Goal: Task Accomplishment & Management: Complete application form

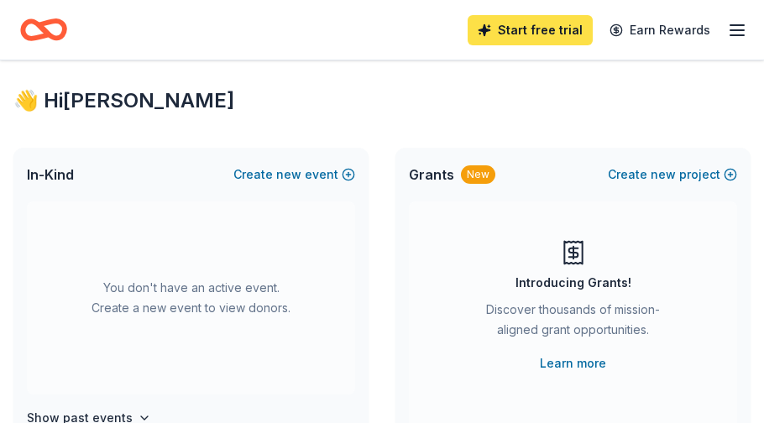
click at [532, 31] on link "Start free trial" at bounding box center [530, 30] width 125 height 30
click at [519, 34] on link "Start free trial" at bounding box center [530, 30] width 125 height 30
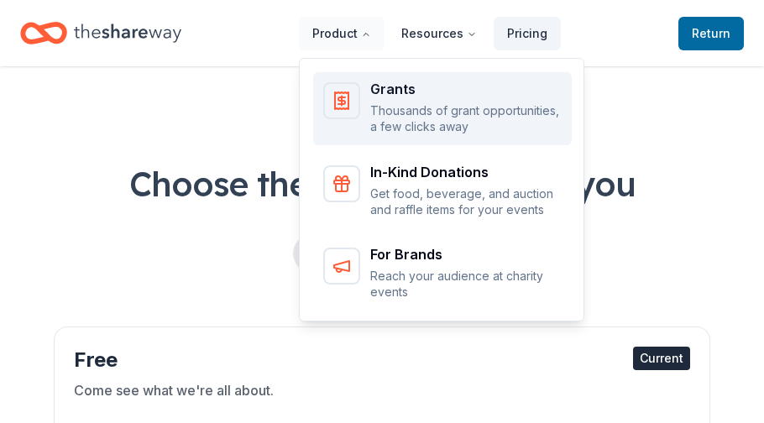
click at [416, 106] on p "Thousands of grant opportunities, a few clicks away" at bounding box center [465, 118] width 191 height 33
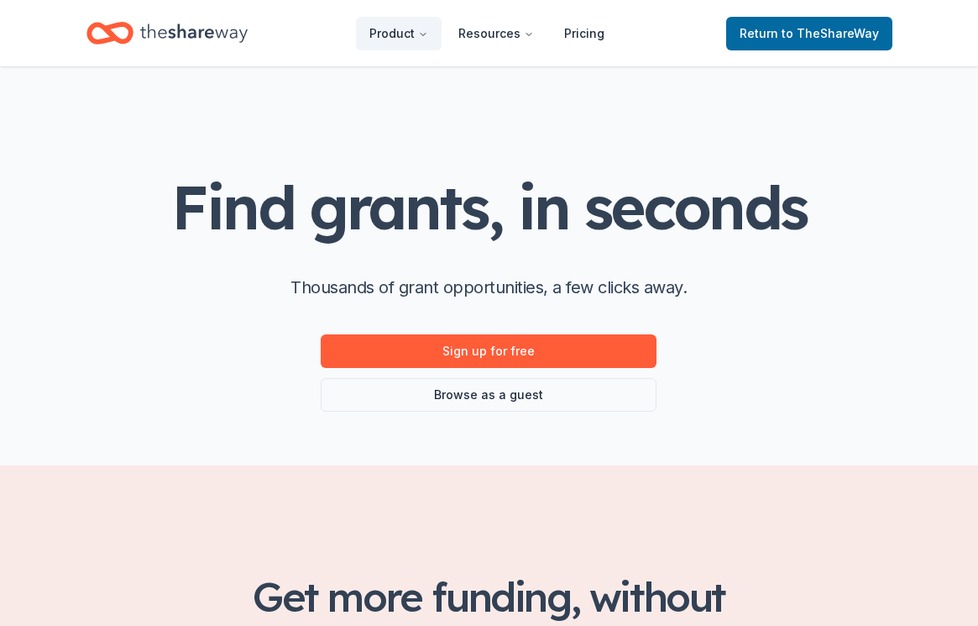
click at [232, 46] on icon "Home" at bounding box center [194, 33] width 108 height 34
click at [756, 39] on span "Return to TheShareWay" at bounding box center [809, 34] width 139 height 20
click at [763, 36] on span "Return to TheShareWay" at bounding box center [809, 34] width 139 height 20
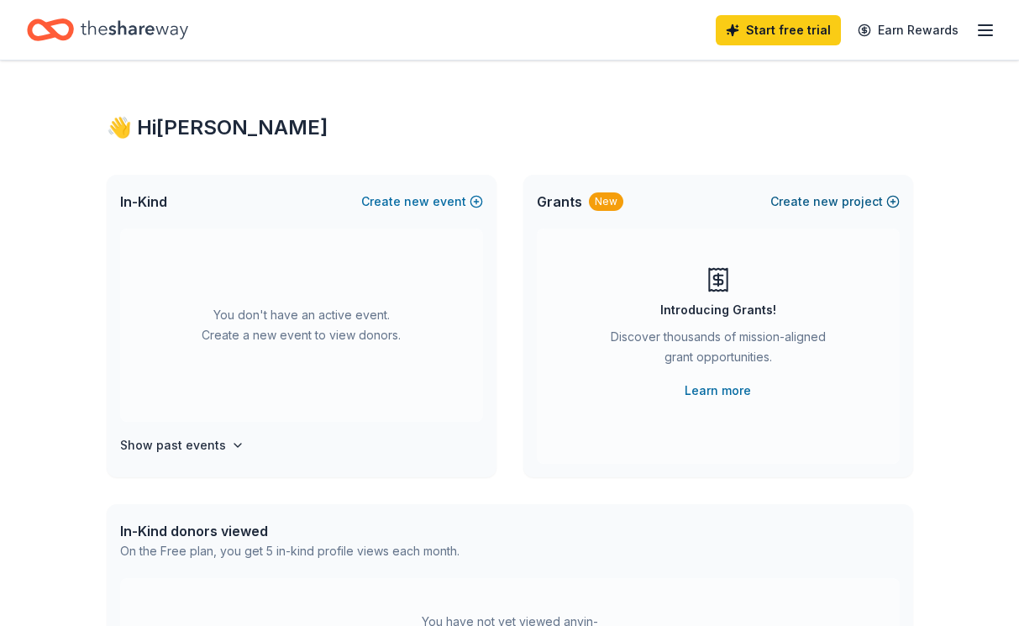
click at [829, 201] on span "new" at bounding box center [825, 201] width 25 height 20
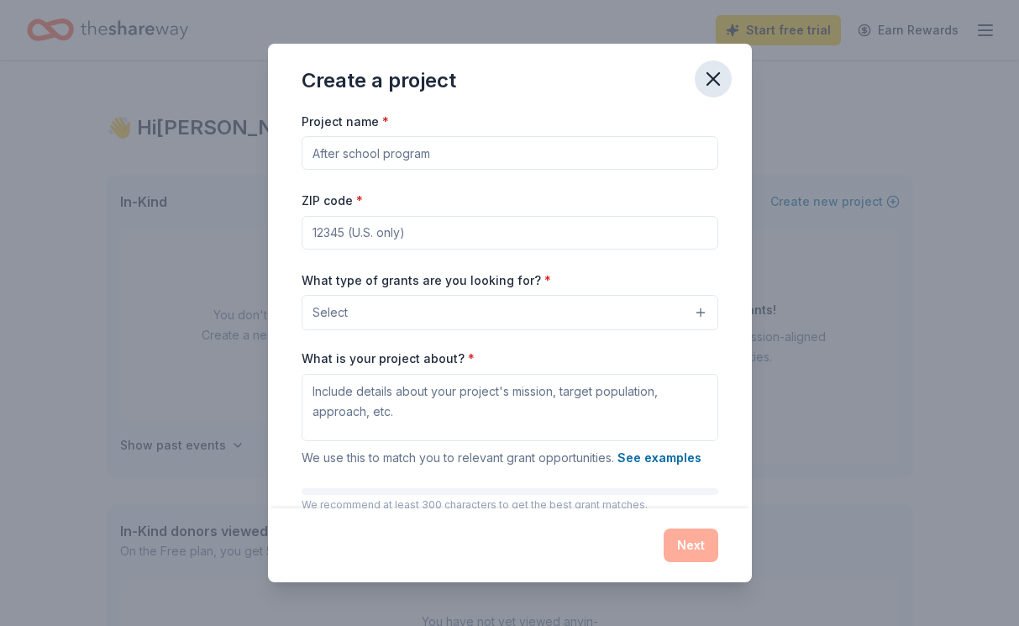
click at [717, 75] on icon "button" at bounding box center [713, 79] width 12 height 12
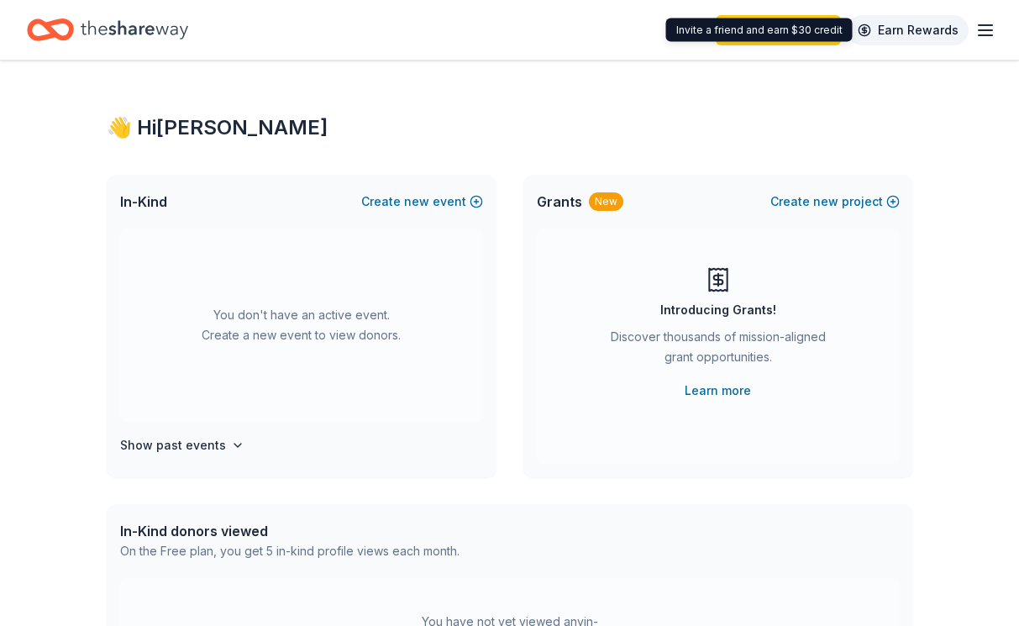
click at [800, 38] on div "Invite a friend and earn $30 credit Invite a friend and earn $30 credit" at bounding box center [759, 30] width 186 height 24
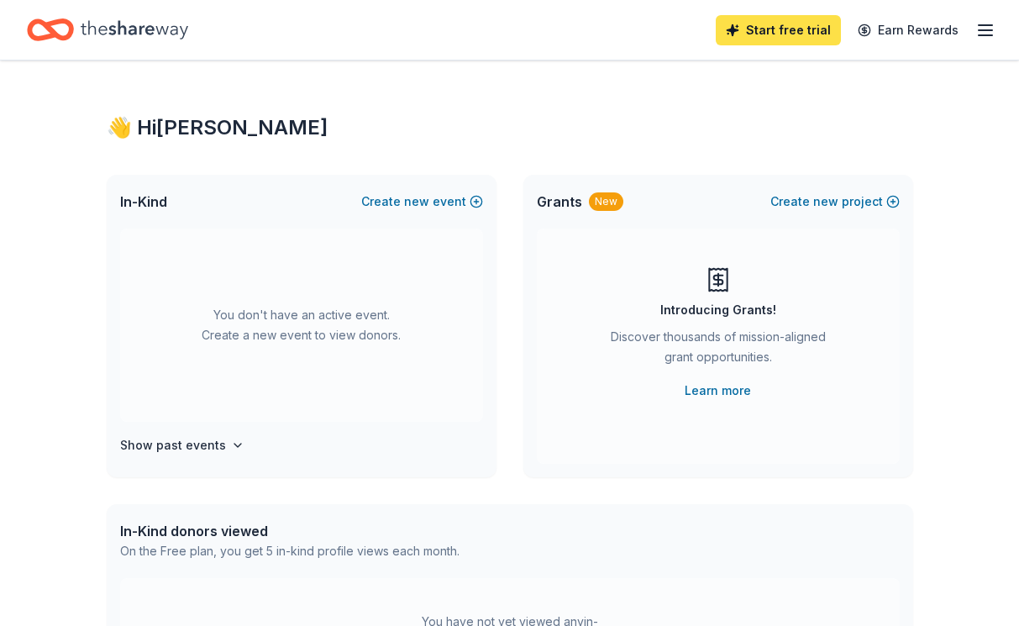
click at [758, 32] on link "Start free trial" at bounding box center [778, 30] width 125 height 30
click at [978, 25] on line "button" at bounding box center [984, 25] width 13 height 0
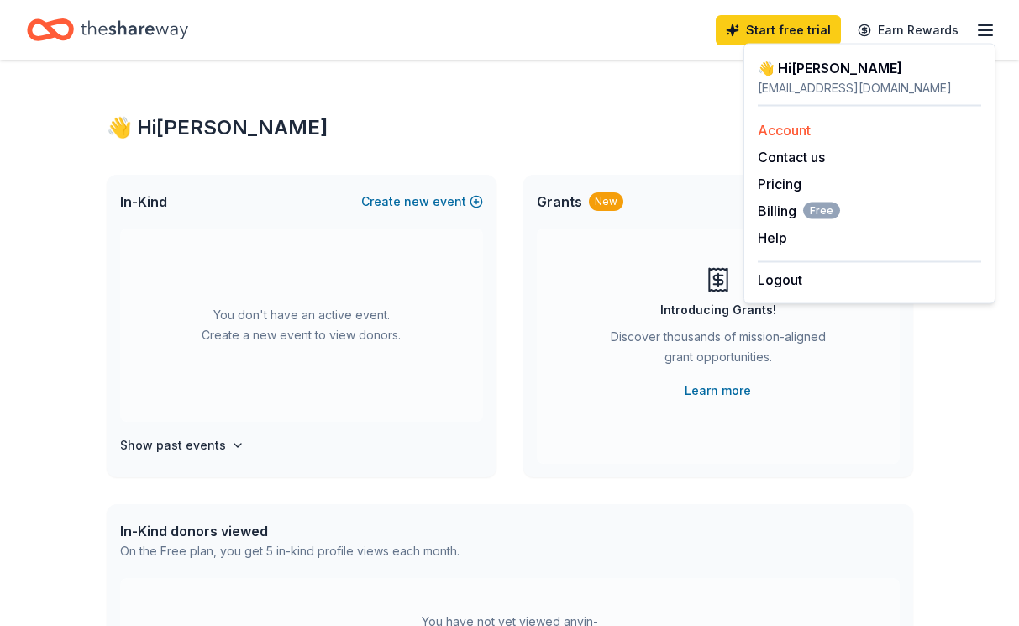
click at [799, 134] on link "Account" at bounding box center [784, 130] width 53 height 17
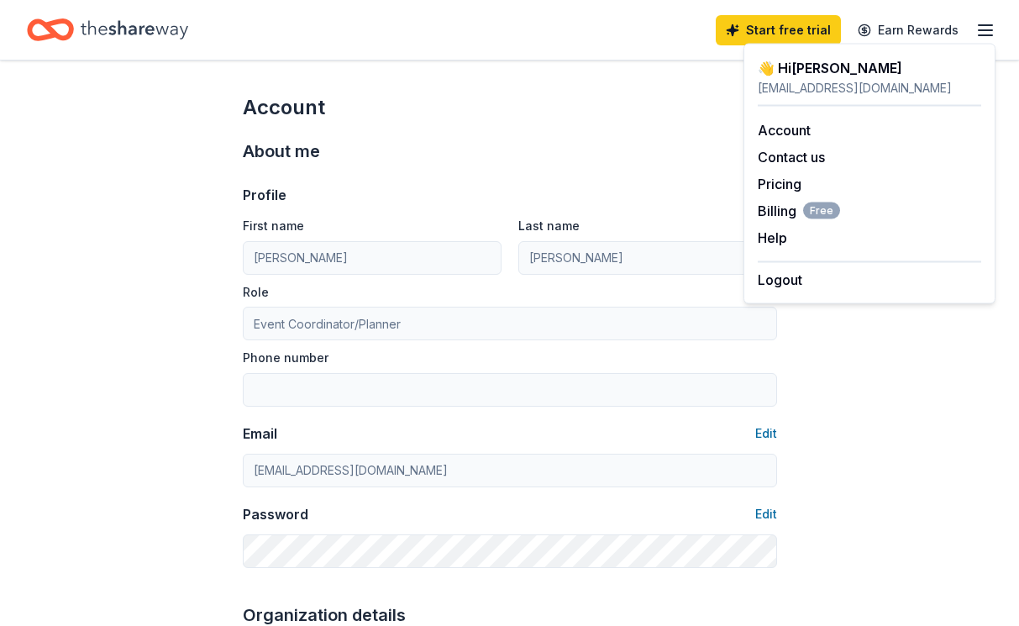
click at [562, 208] on div "Profile Edit First name Jennifer Last name Berrun Role Event Coordinator/Planne…" at bounding box center [510, 296] width 534 height 222
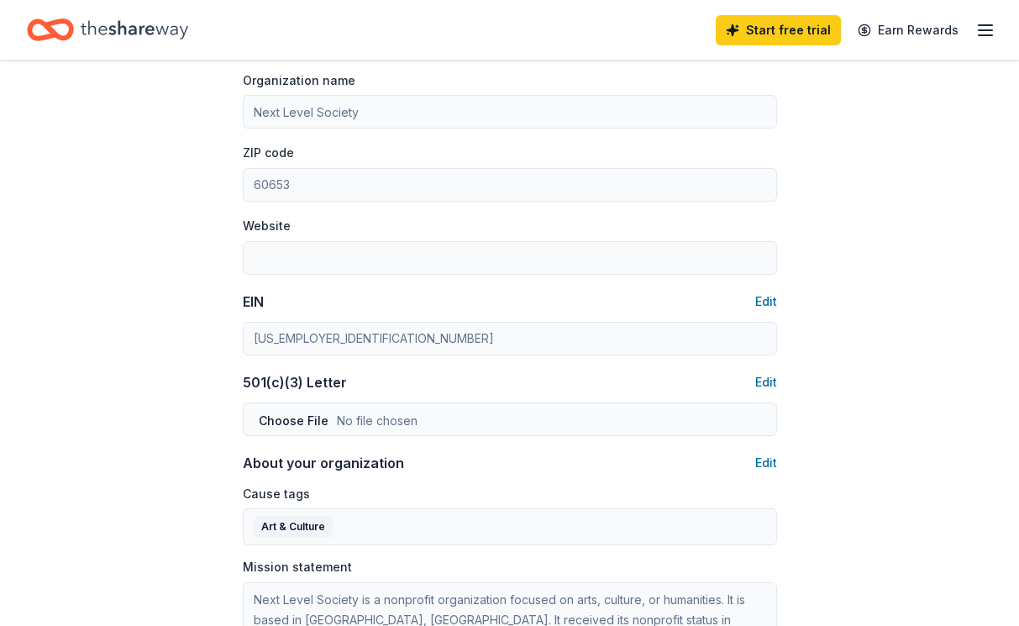
scroll to position [506, 0]
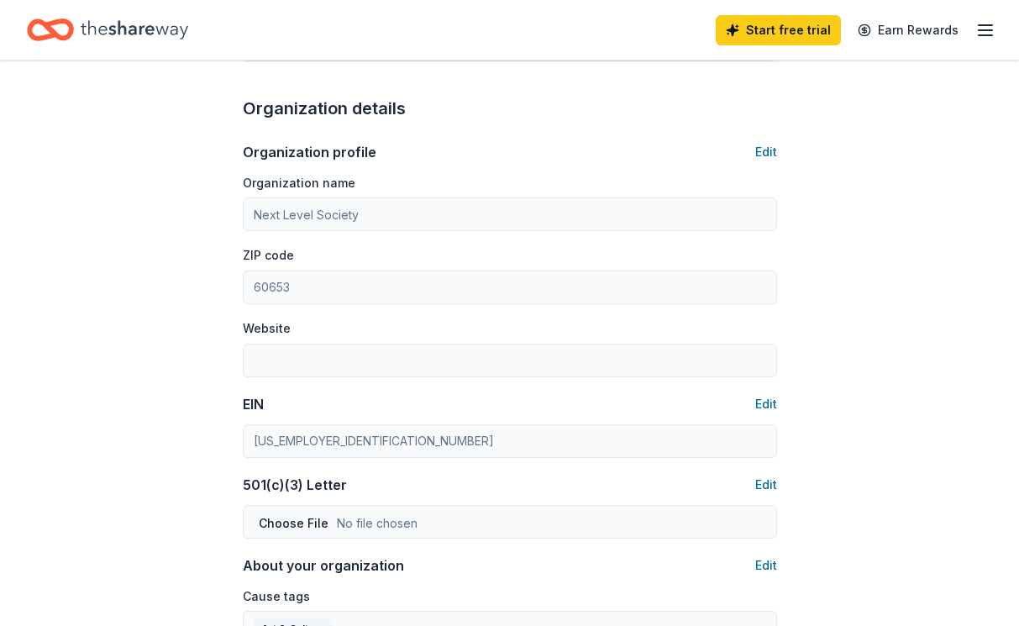
click at [146, 27] on icon "Home" at bounding box center [135, 30] width 108 height 34
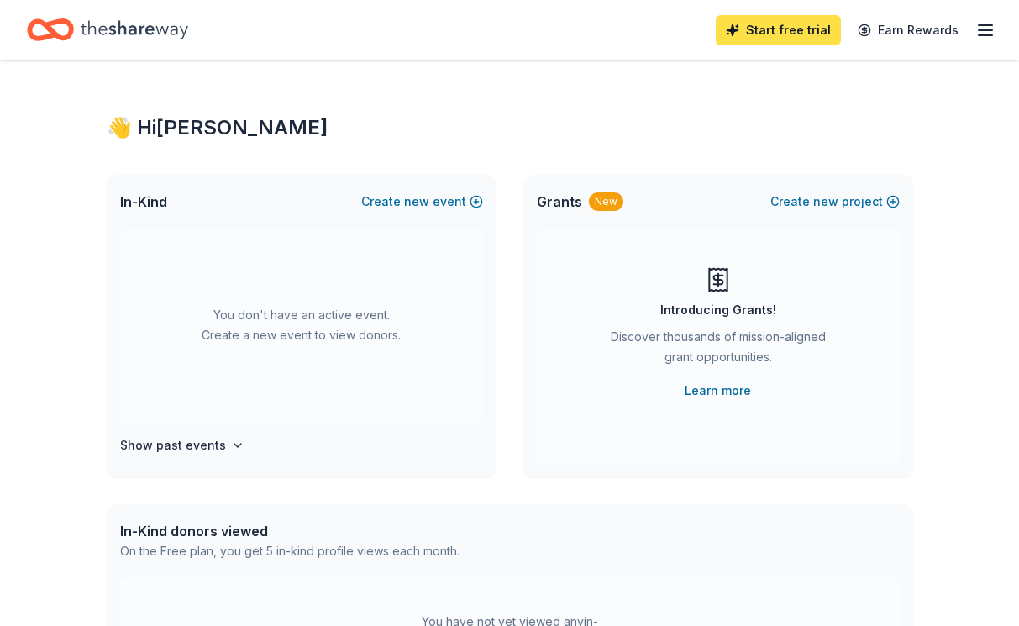
click at [807, 25] on link "Start free trial" at bounding box center [778, 30] width 125 height 30
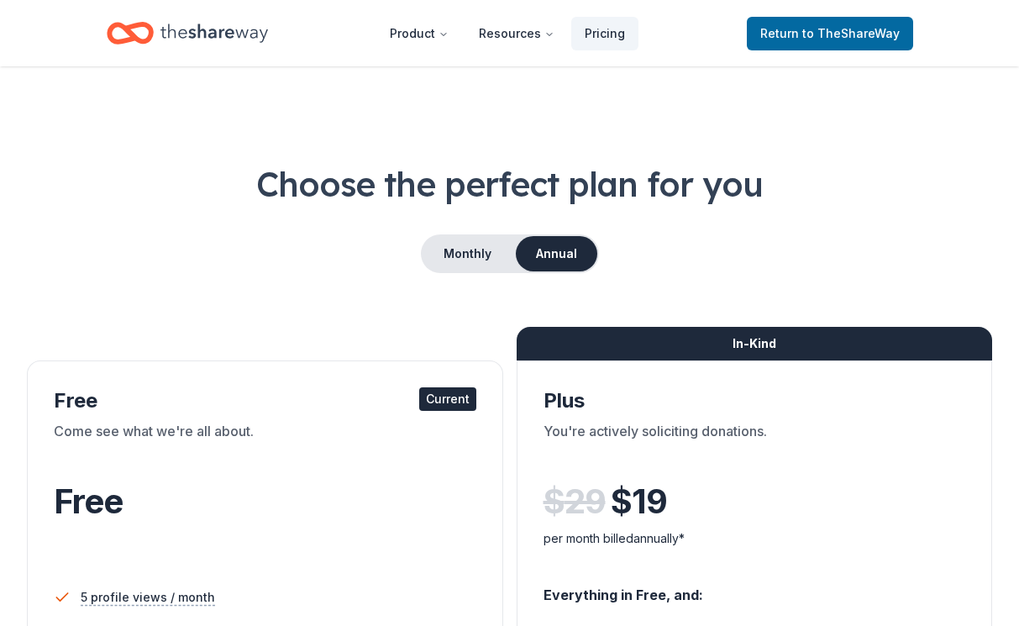
click at [243, 39] on icon "Home" at bounding box center [214, 33] width 108 height 34
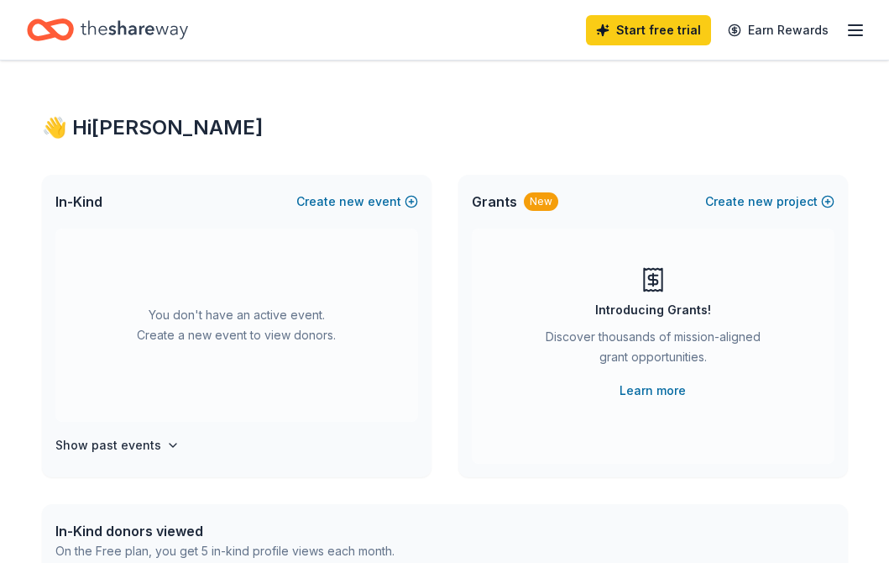
click at [858, 24] on icon "button" at bounding box center [856, 30] width 20 height 20
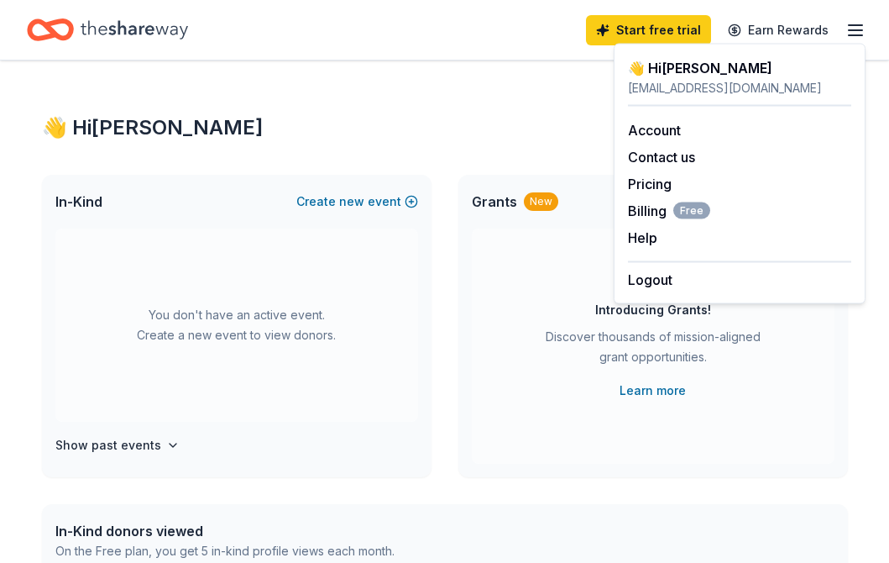
click at [113, 33] on icon "Home" at bounding box center [135, 30] width 108 height 34
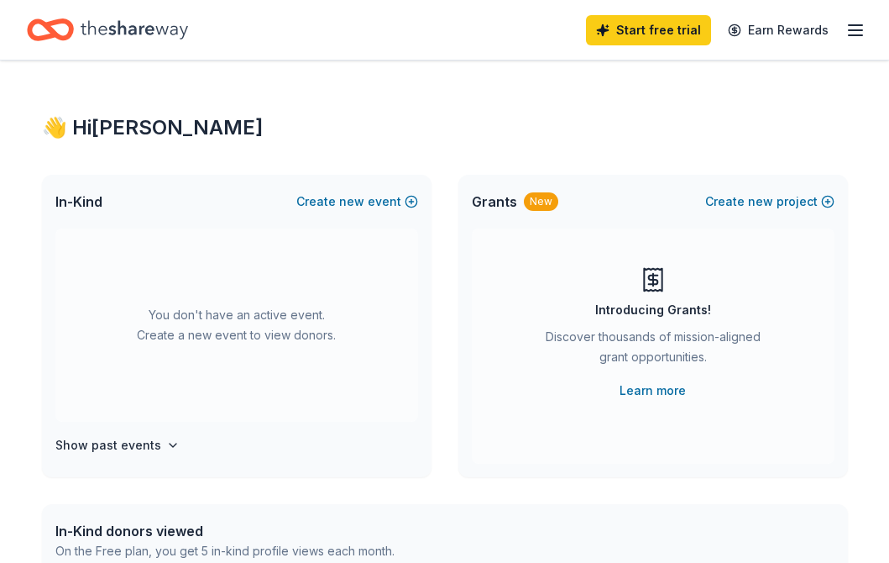
click at [50, 29] on icon "Home" at bounding box center [58, 29] width 26 height 17
click at [848, 26] on icon "button" at bounding box center [856, 30] width 20 height 20
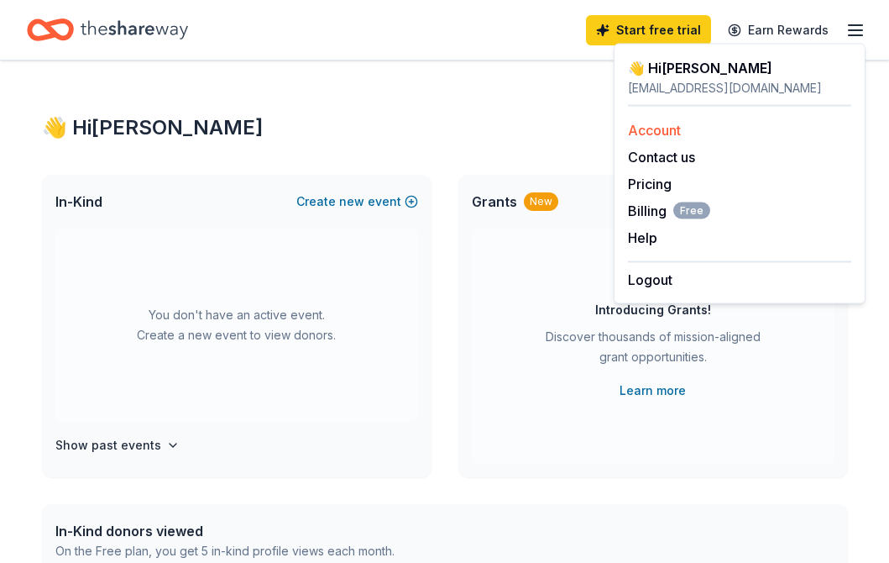
click at [653, 134] on link "Account" at bounding box center [654, 130] width 53 height 17
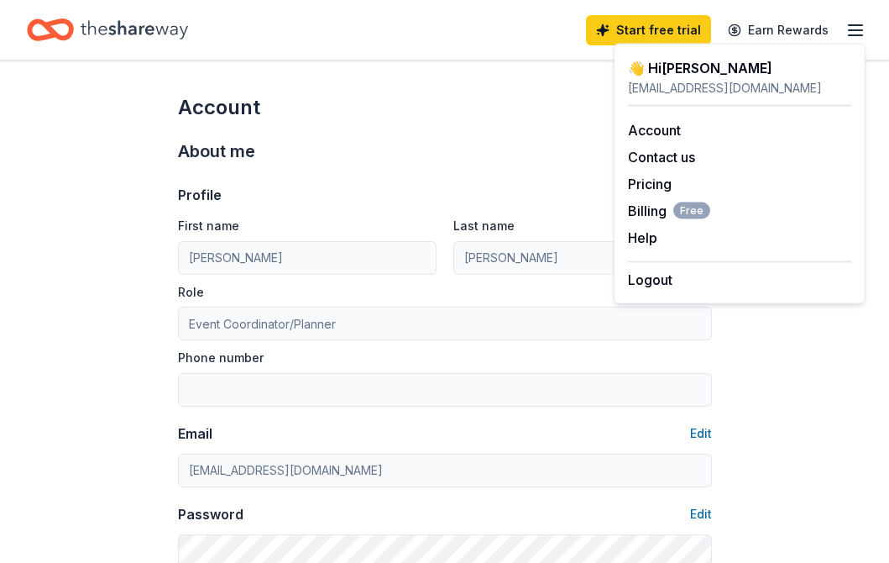
click at [427, 97] on div "Account" at bounding box center [445, 107] width 534 height 27
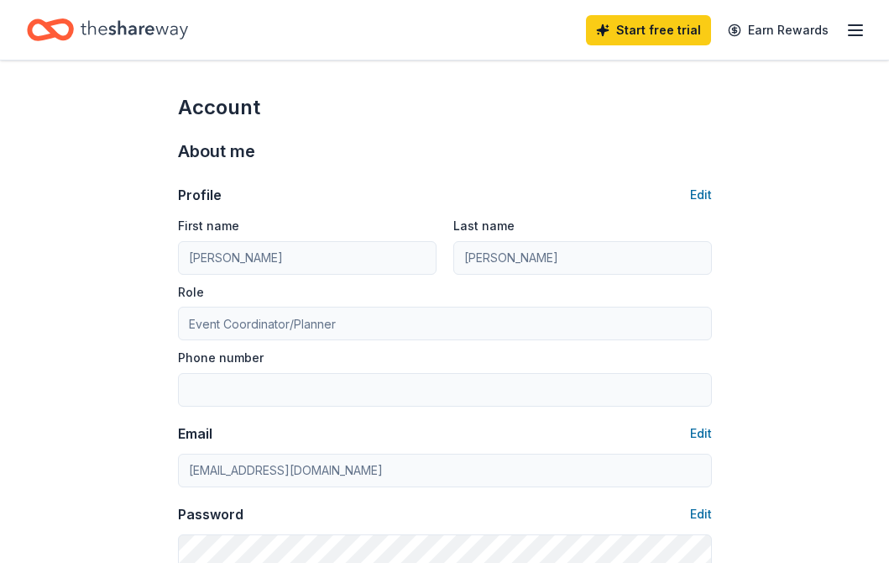
click at [176, 31] on icon "Home" at bounding box center [135, 30] width 108 height 34
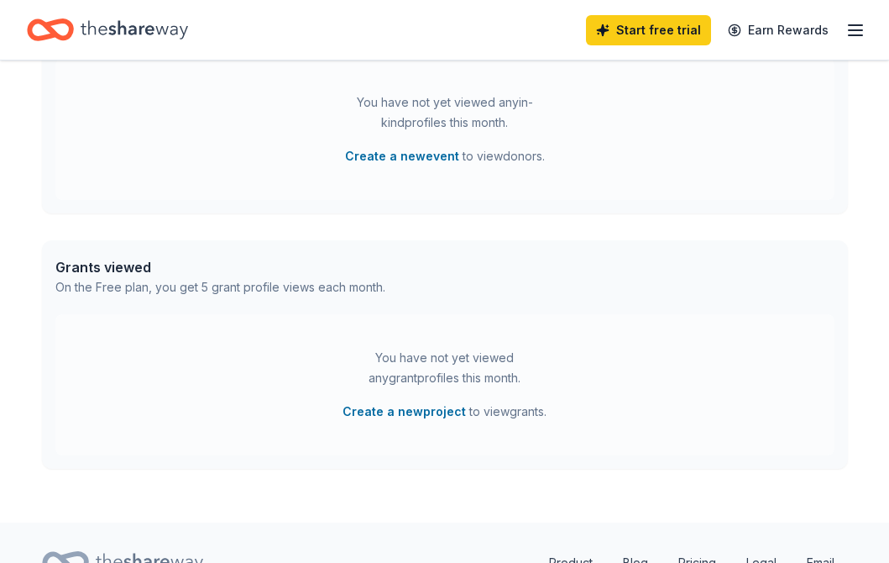
scroll to position [522, 0]
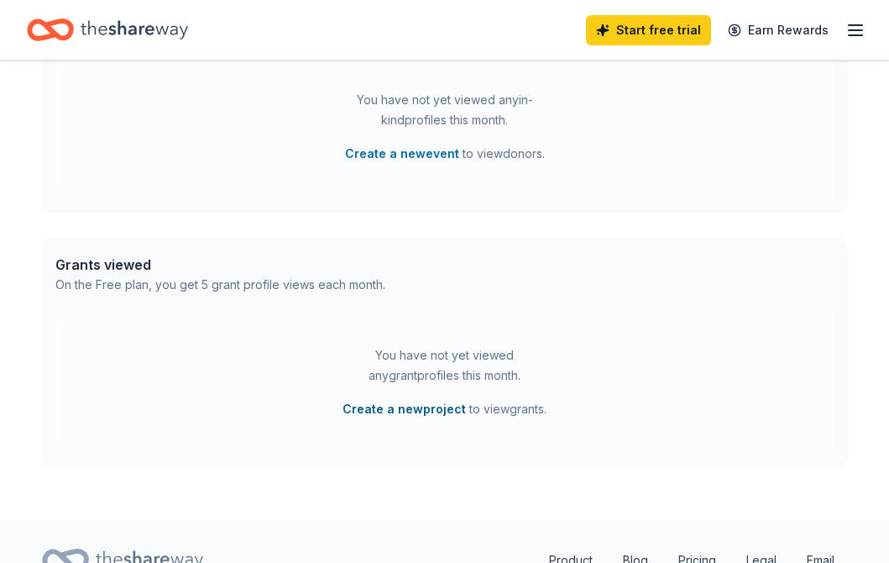
click at [395, 409] on button "Create a new project" at bounding box center [404, 409] width 123 height 20
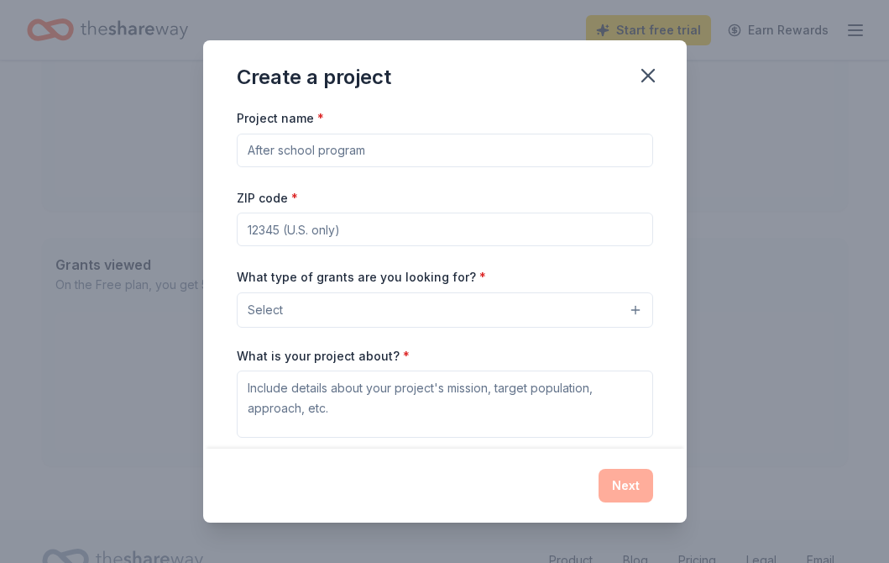
click at [375, 150] on input "Project name *" at bounding box center [445, 151] width 417 height 34
type input "Next Level Society"
click at [343, 223] on input "ZIP code *" at bounding box center [445, 229] width 417 height 34
type input "6"
type input "62946"
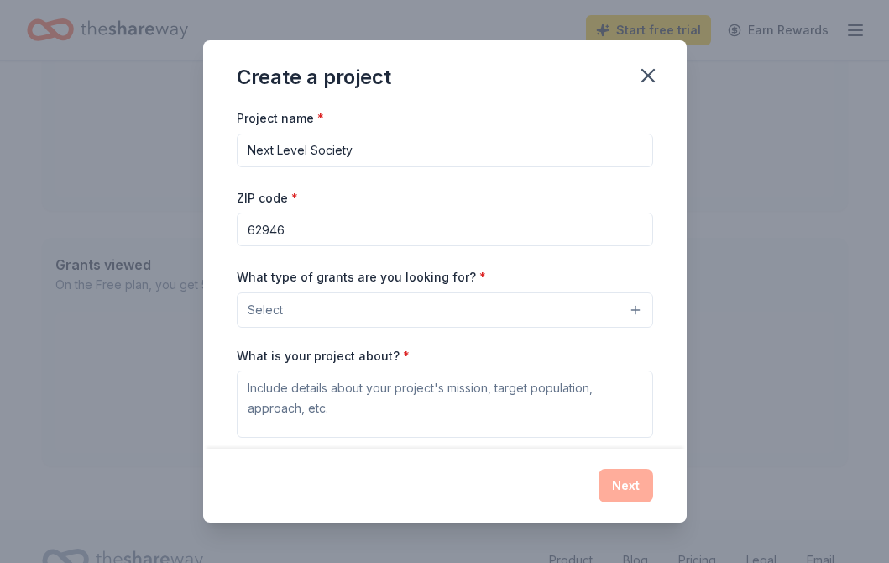
click at [413, 307] on button "Select" at bounding box center [445, 309] width 417 height 35
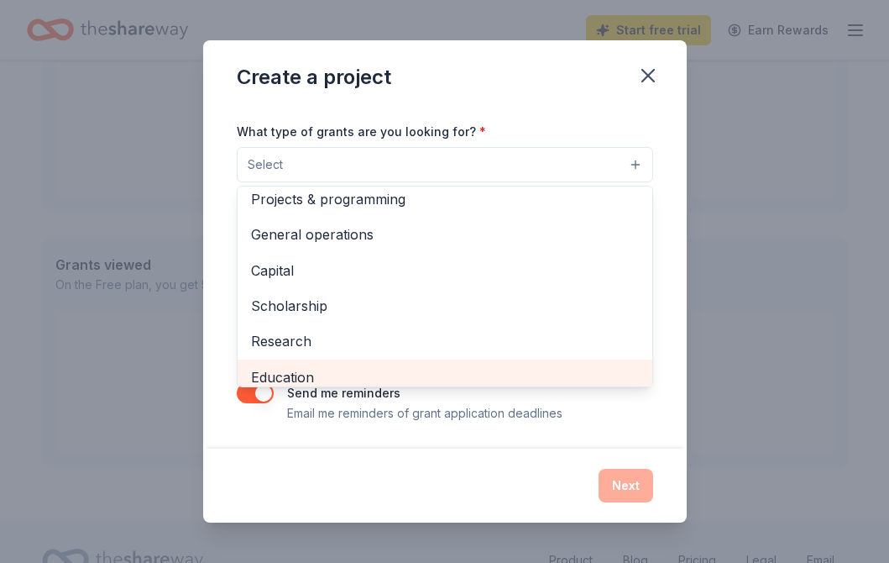
scroll to position [1, 0]
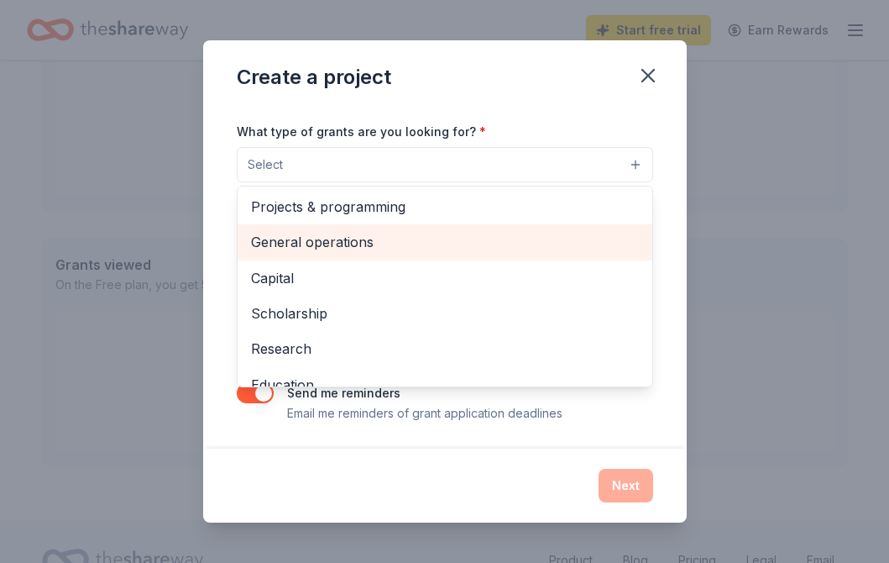
click at [344, 245] on span "General operations" at bounding box center [445, 242] width 388 height 22
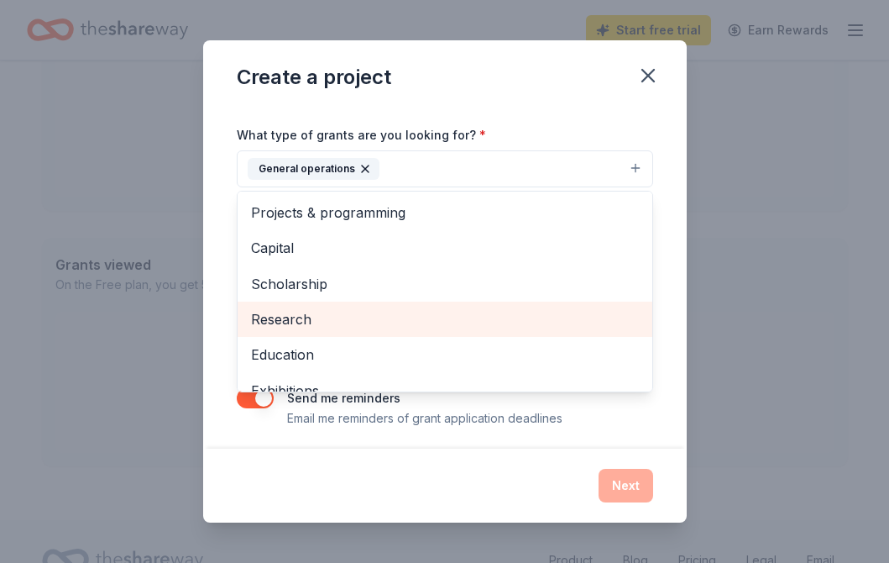
scroll to position [141, 0]
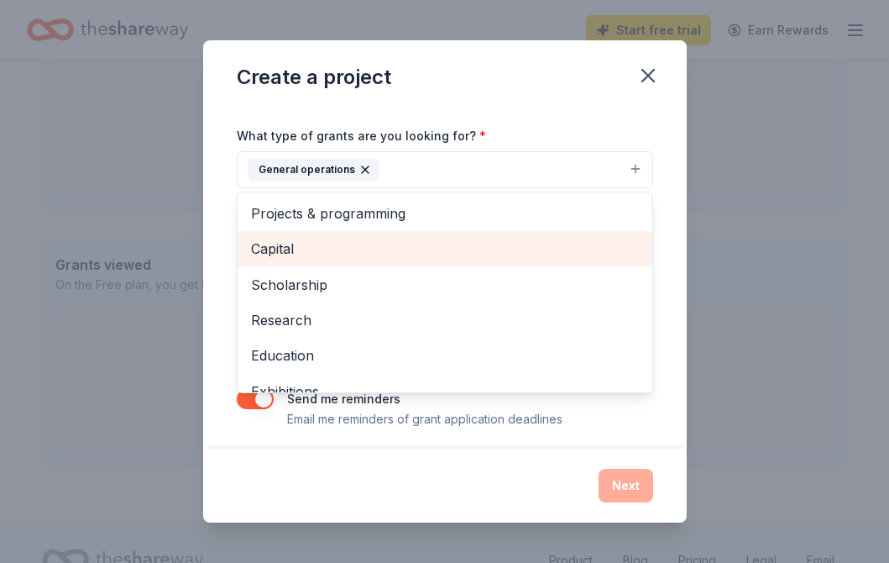
click at [333, 259] on div "Capital" at bounding box center [445, 248] width 415 height 35
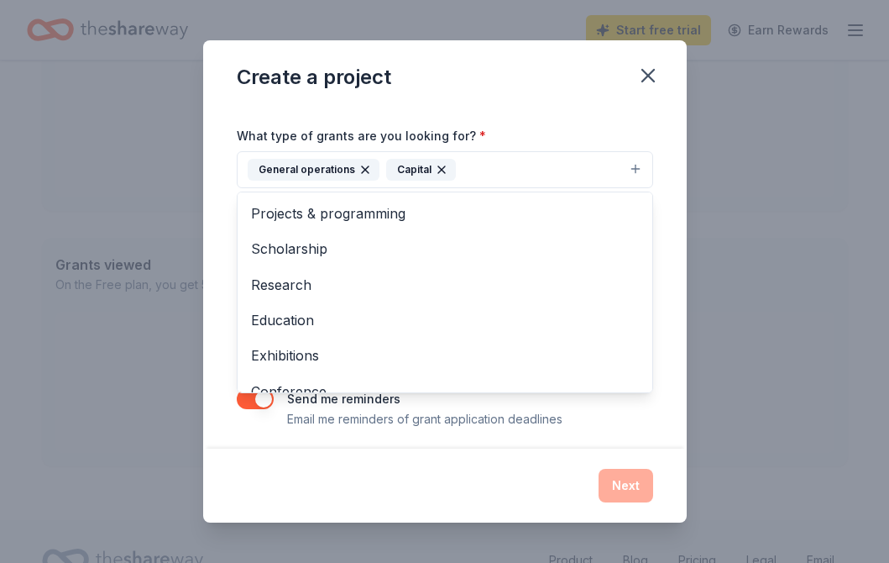
click at [671, 281] on div "Project name * Next Level Society ZIP code * 62946 What type of grants are you …" at bounding box center [445, 278] width 484 height 341
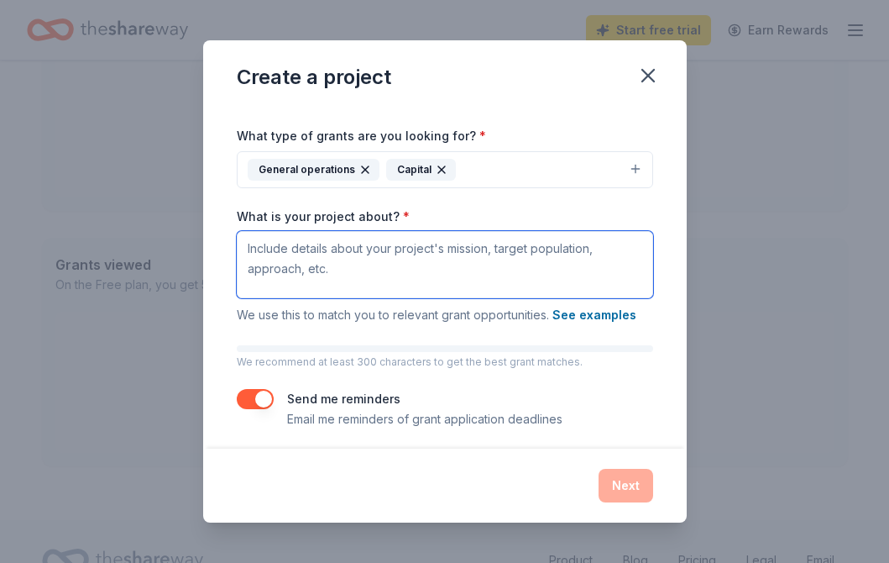
click at [488, 272] on textarea "What is your project about? *" at bounding box center [445, 264] width 417 height 67
paste textarea "Next Level Society uses production to bridge the gap between young artists and …"
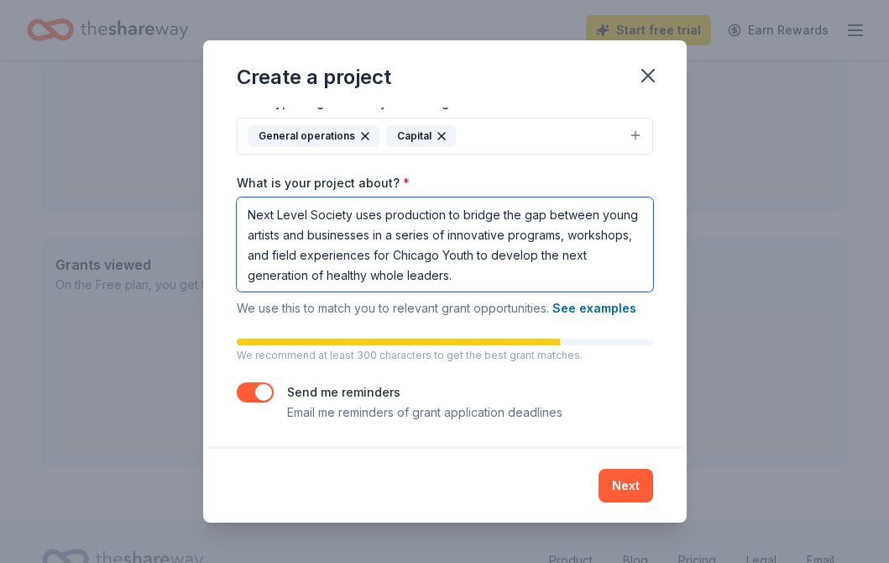
scroll to position [174, 0]
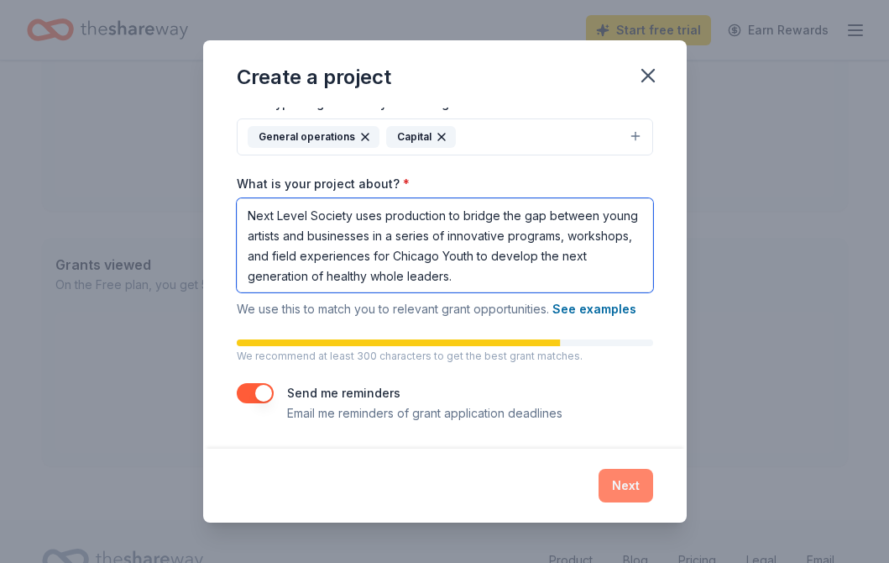
type textarea "Next Level Society uses production to bridge the gap between young artists and …"
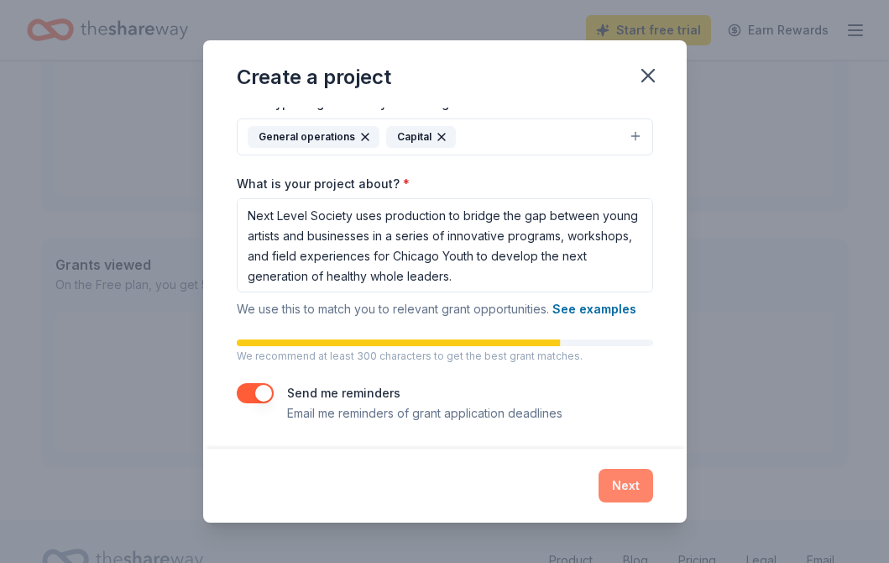
click at [636, 490] on button "Next" at bounding box center [626, 486] width 55 height 34
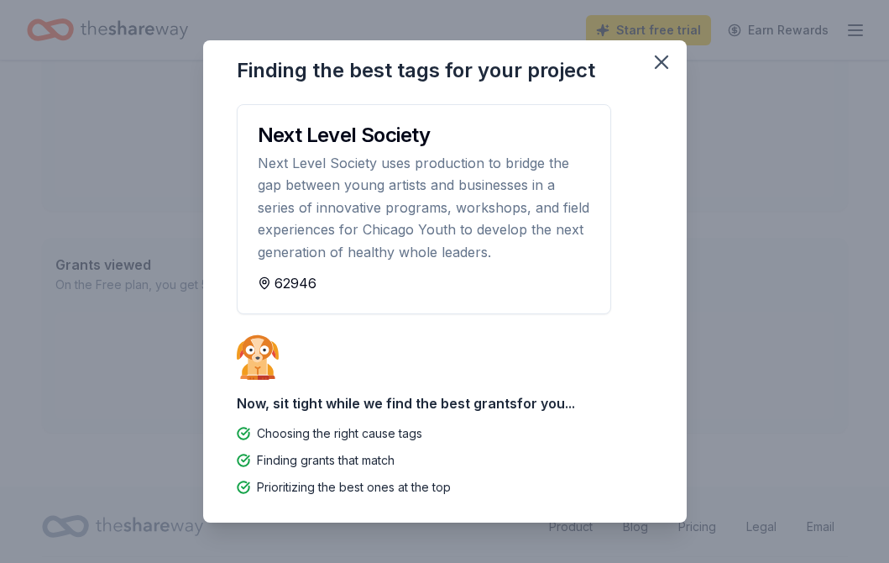
scroll to position [0, 0]
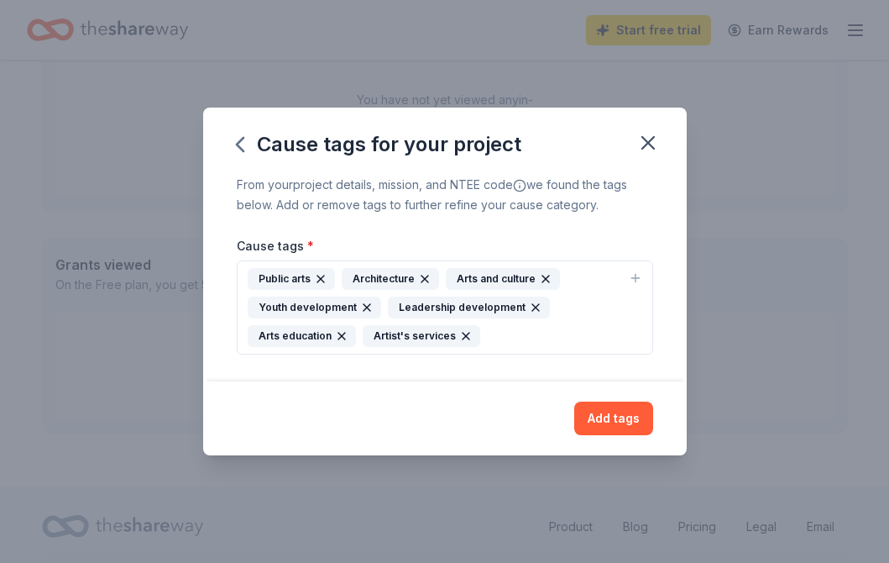
click at [423, 279] on icon "button" at bounding box center [424, 278] width 13 height 13
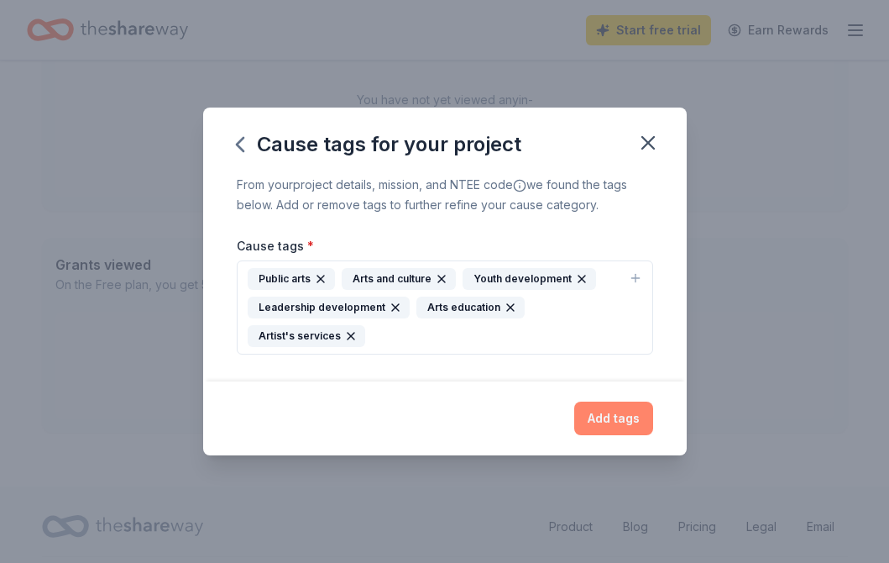
click at [596, 422] on button "Add tags" at bounding box center [613, 418] width 79 height 34
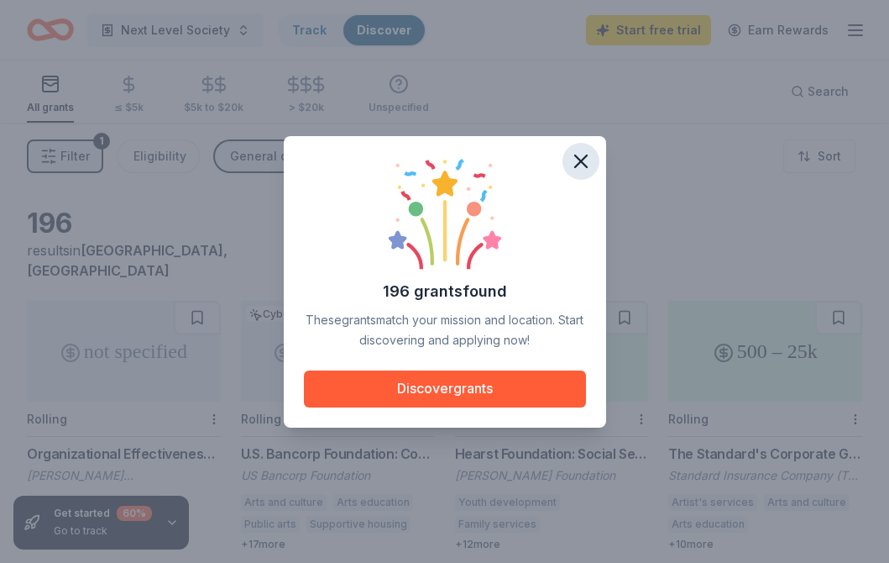
click at [580, 163] on icon "button" at bounding box center [581, 161] width 24 height 24
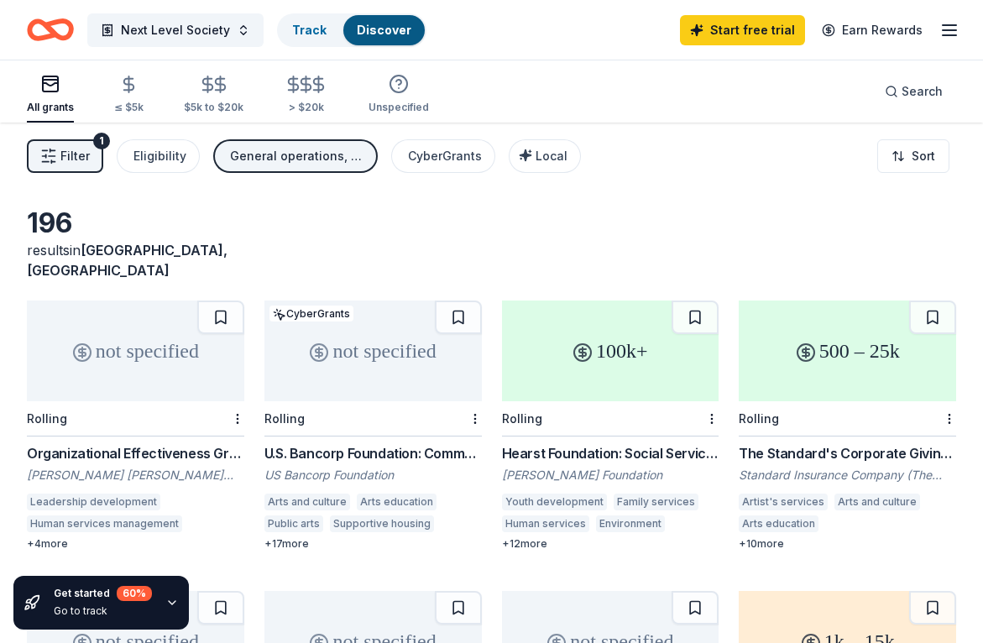
click at [91, 156] on button "Filter 1" at bounding box center [65, 156] width 76 height 34
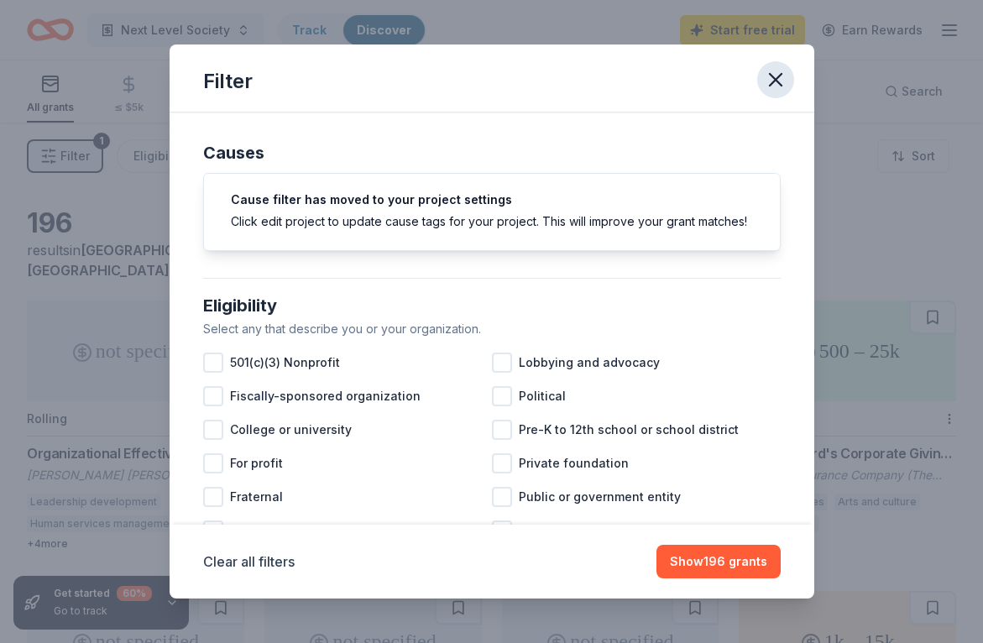
click at [778, 81] on icon "button" at bounding box center [776, 80] width 12 height 12
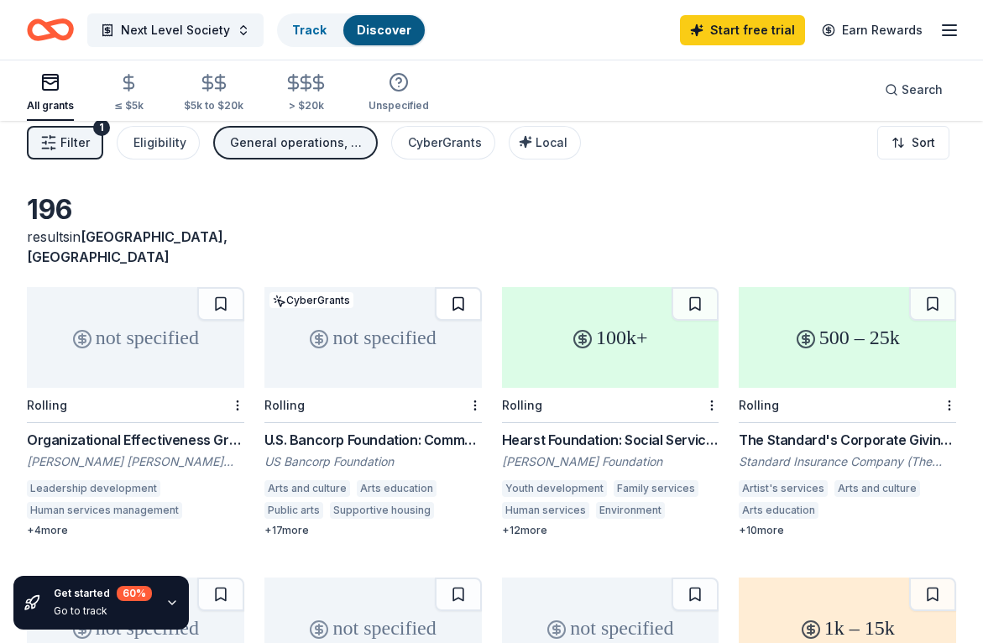
scroll to position [21, 0]
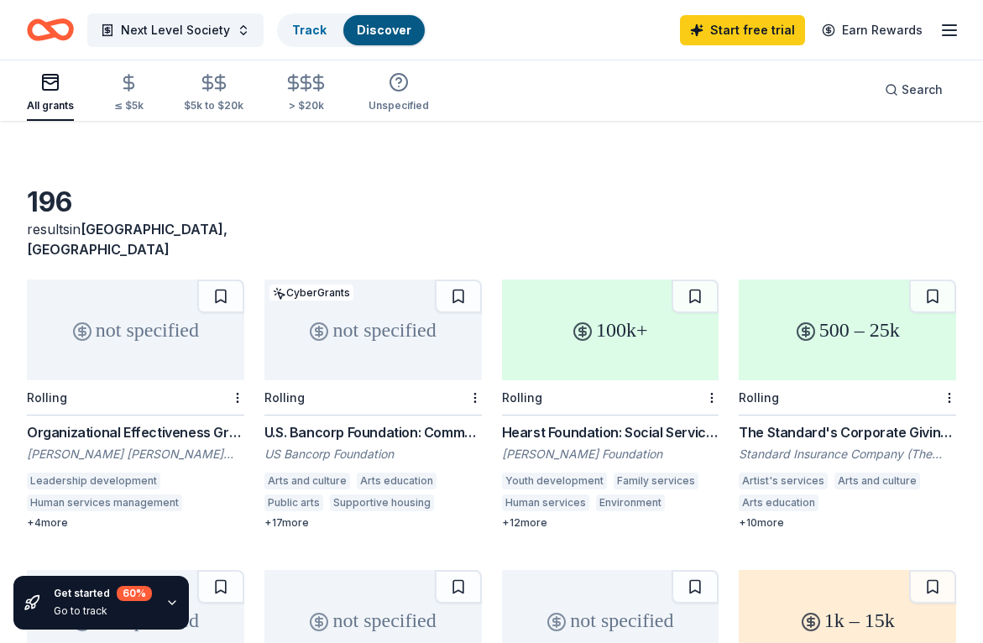
click at [347, 422] on div "U.S. Bancorp Foundation: Community Possible Grant Program" at bounding box center [374, 432] width 218 height 20
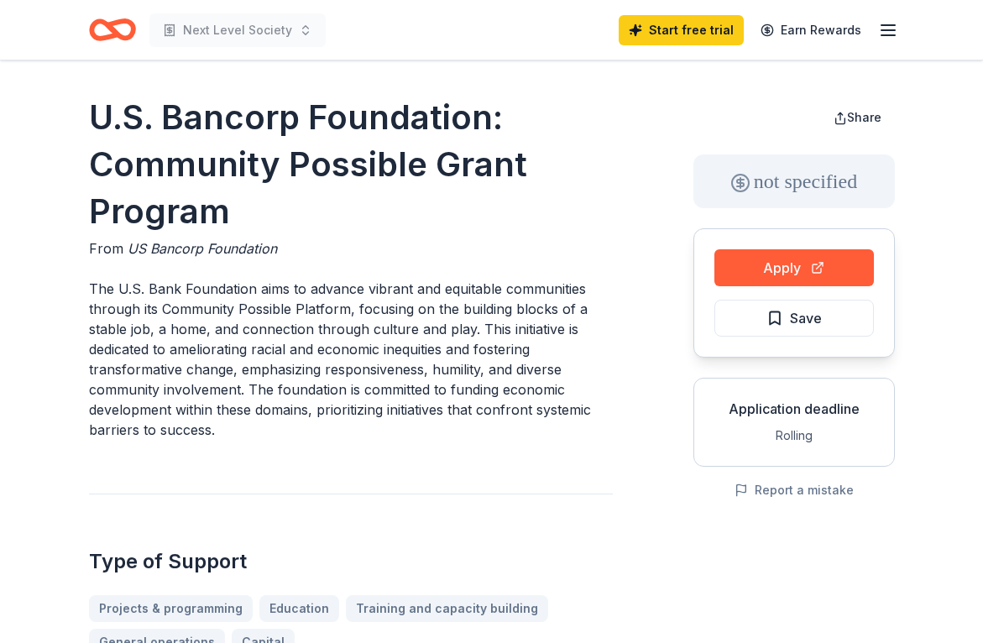
drag, startPoint x: 240, startPoint y: 218, endPoint x: 202, endPoint y: 187, distance: 49.1
click at [202, 187] on h1 "U.S. Bancorp Foundation: Community Possible Grant Program" at bounding box center [351, 164] width 524 height 141
drag, startPoint x: 88, startPoint y: 115, endPoint x: 240, endPoint y: 220, distance: 184.7
click at [240, 222] on h1 "U.S. Bancorp Foundation: Community Possible Grant Program" at bounding box center [351, 164] width 524 height 141
drag, startPoint x: 218, startPoint y: 214, endPoint x: 115, endPoint y: 167, distance: 112.7
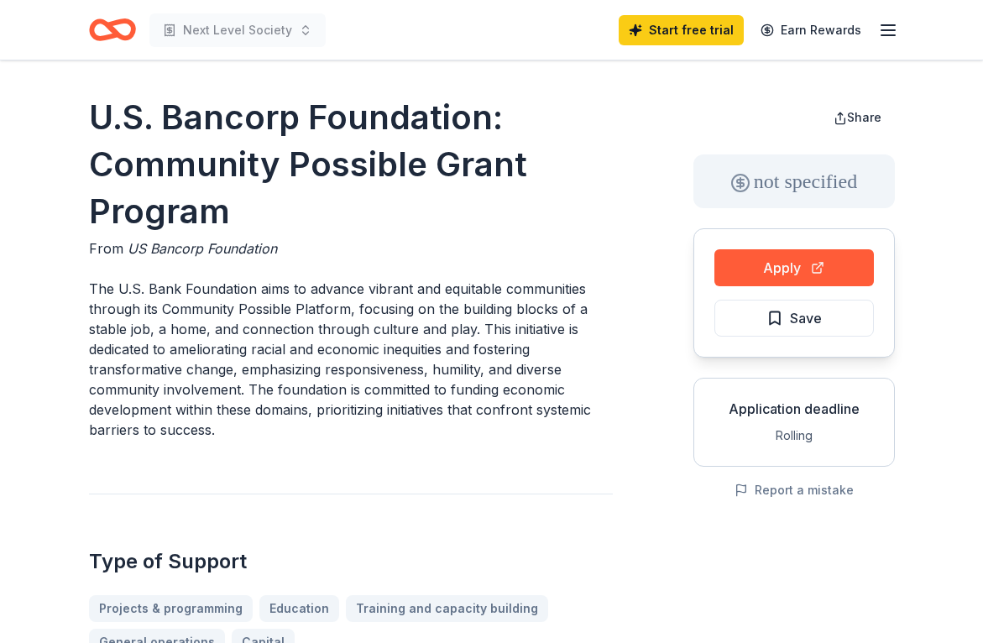
click at [115, 167] on h1 "U.S. Bancorp Foundation: Community Possible Grant Program" at bounding box center [351, 164] width 524 height 141
